Goal: Information Seeking & Learning: Learn about a topic

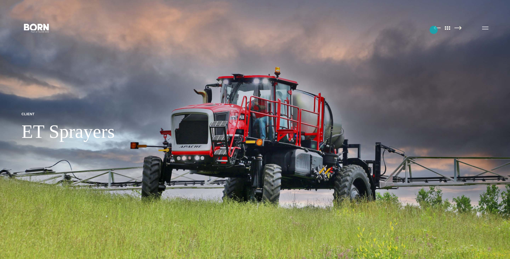
click at [434, 30] on img at bounding box center [437, 28] width 7 height 4
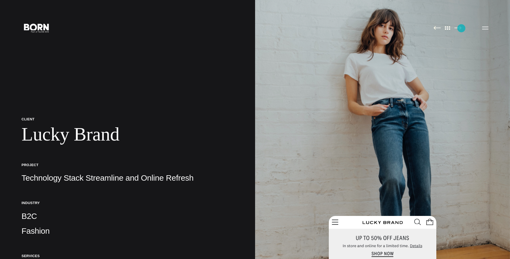
click at [462, 28] on img at bounding box center [458, 28] width 7 height 4
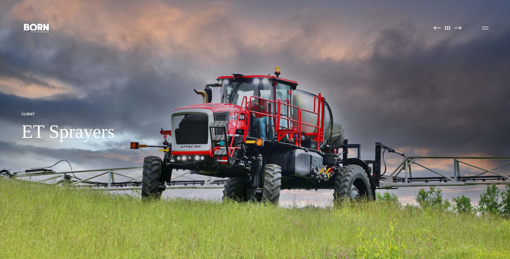
click at [222, 143] on img at bounding box center [255, 129] width 510 height 259
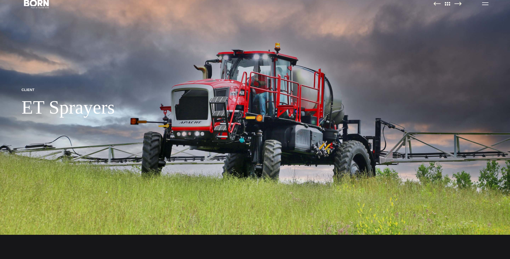
scroll to position [54, 0]
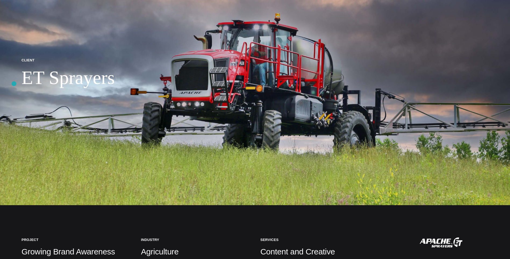
click at [14, 84] on img at bounding box center [255, 75] width 510 height 259
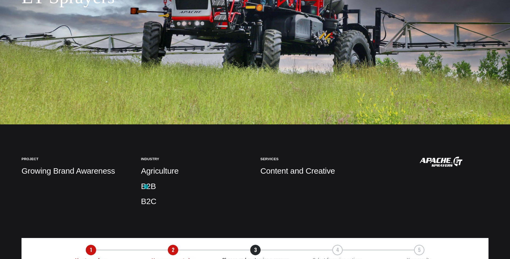
click at [146, 186] on p "B2B" at bounding box center [195, 186] width 109 height 11
drag, startPoint x: 90, startPoint y: 168, endPoint x: 415, endPoint y: 166, distance: 324.5
click at [91, 168] on p "Growing Brand Awareness" at bounding box center [76, 170] width 109 height 11
click at [449, 164] on img at bounding box center [441, 162] width 43 height 10
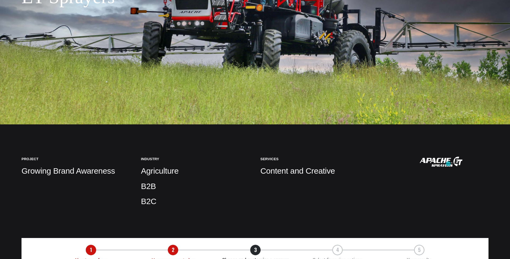
click at [449, 164] on img at bounding box center [441, 162] width 43 height 10
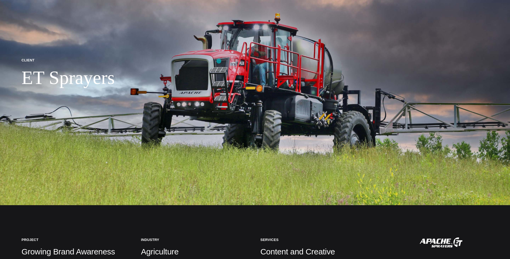
click at [219, 61] on img at bounding box center [255, 75] width 510 height 259
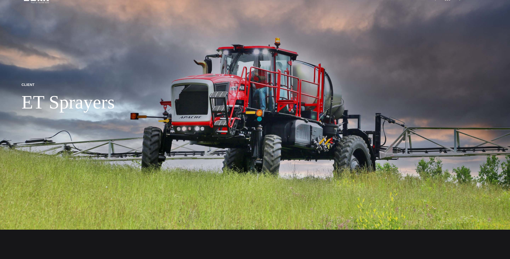
scroll to position [0, 0]
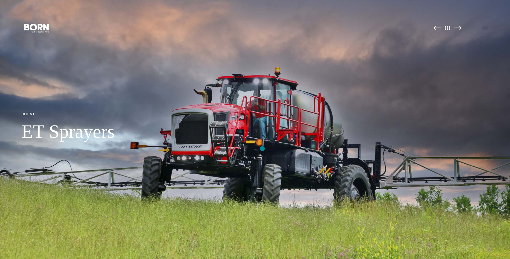
click at [263, 149] on img at bounding box center [255, 129] width 510 height 259
